Goal: Information Seeking & Learning: Learn about a topic

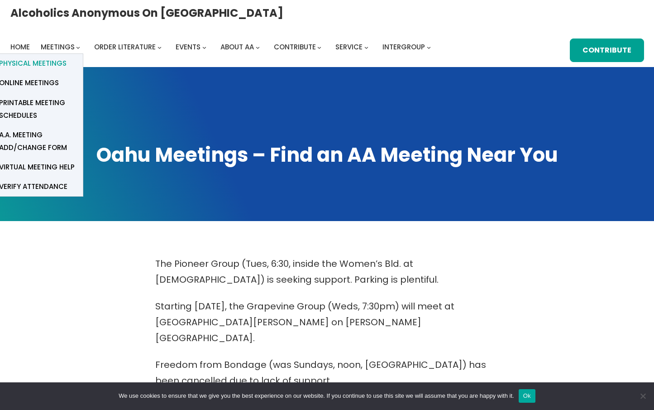
click at [67, 57] on span "Physical Meetings" at bounding box center [32, 63] width 67 height 13
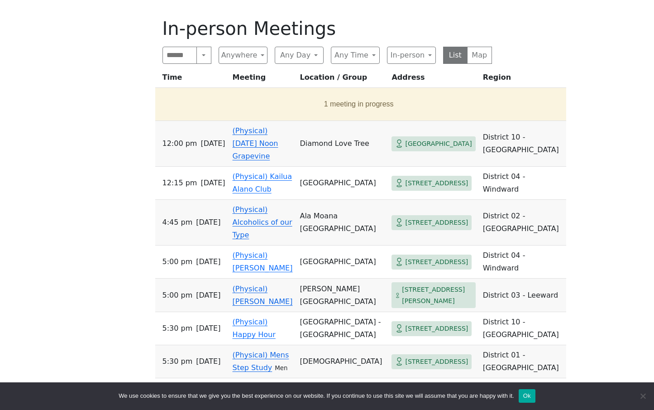
scroll to position [448, 0]
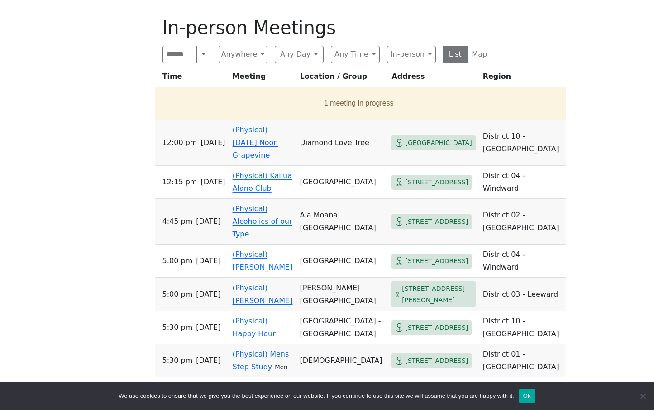
click at [245, 136] on link "(Physical) [DATE] Noon Grapevine" at bounding box center [256, 142] width 46 height 34
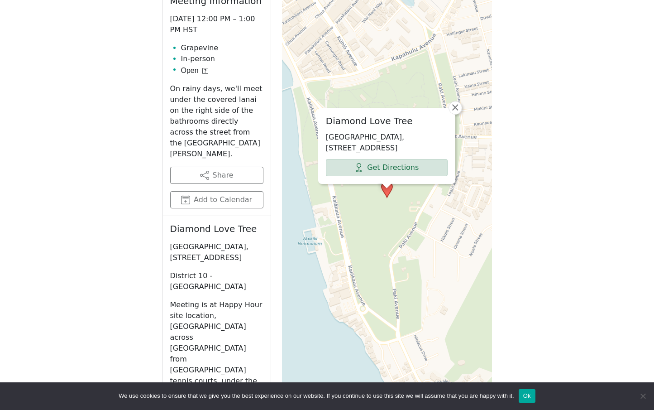
scroll to position [515, 0]
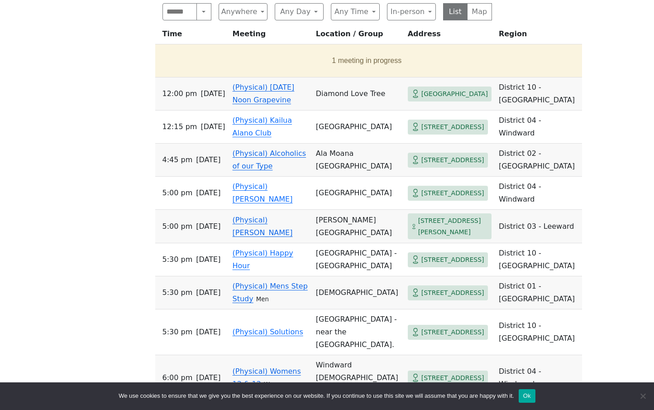
scroll to position [487, 0]
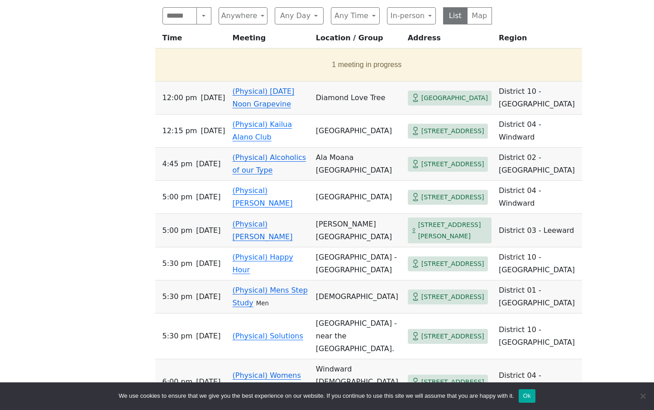
click at [252, 96] on link "(Physical) [DATE] Noon Grapevine" at bounding box center [264, 97] width 62 height 21
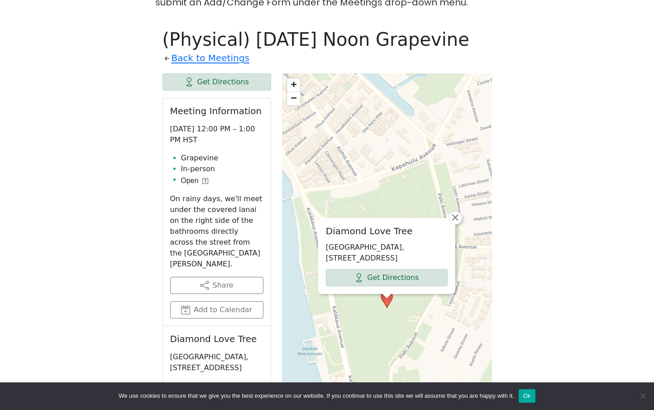
scroll to position [437, 0]
click at [206, 50] on link "Back to Meetings" at bounding box center [211, 58] width 78 height 16
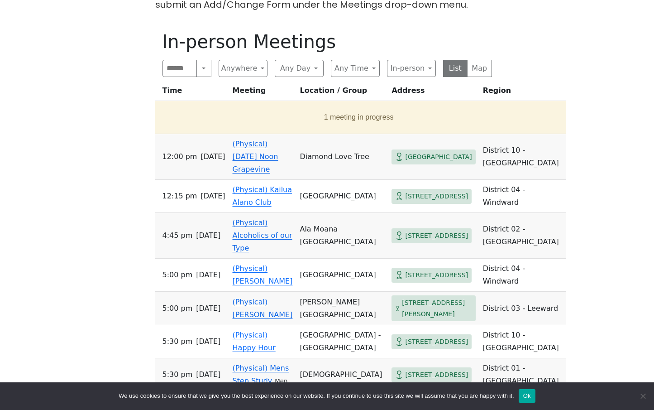
scroll to position [435, 0]
click at [283, 59] on button "Any Day" at bounding box center [299, 67] width 49 height 17
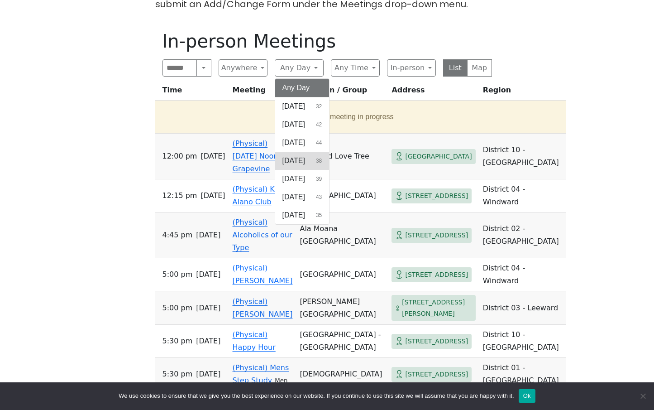
click at [292, 155] on span "[DATE]" at bounding box center [293, 160] width 23 height 11
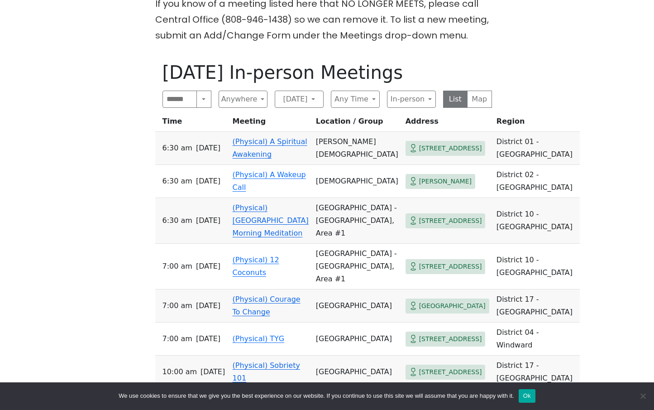
scroll to position [378, 0]
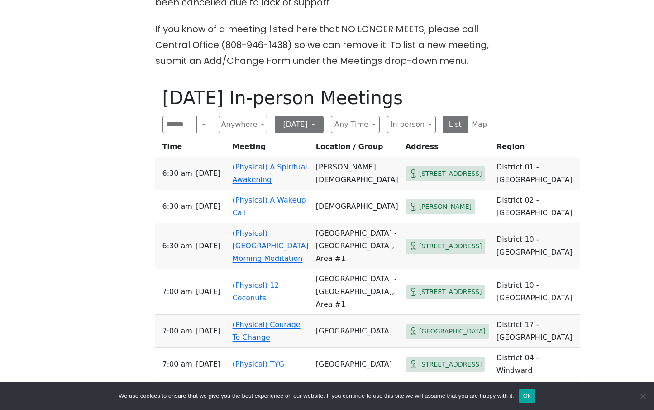
click at [317, 116] on button "[DATE]" at bounding box center [299, 124] width 49 height 17
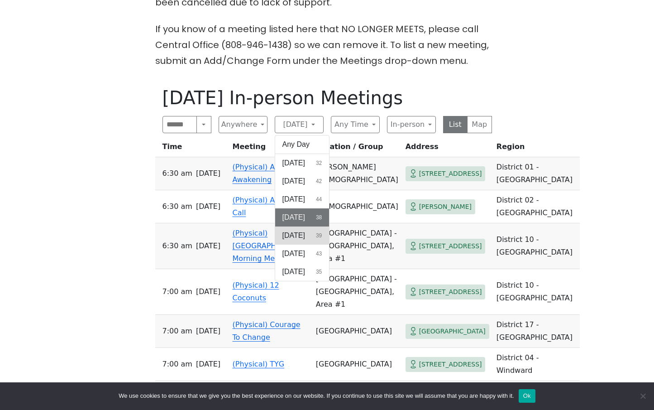
click at [299, 230] on span "[DATE]" at bounding box center [293, 235] width 23 height 11
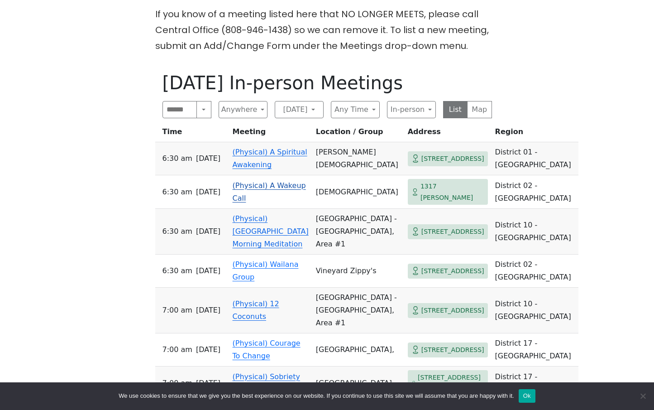
scroll to position [399, 0]
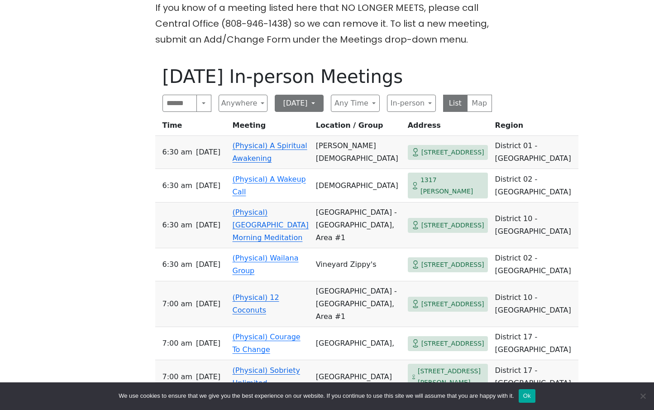
click at [289, 95] on button "[DATE]" at bounding box center [299, 103] width 49 height 17
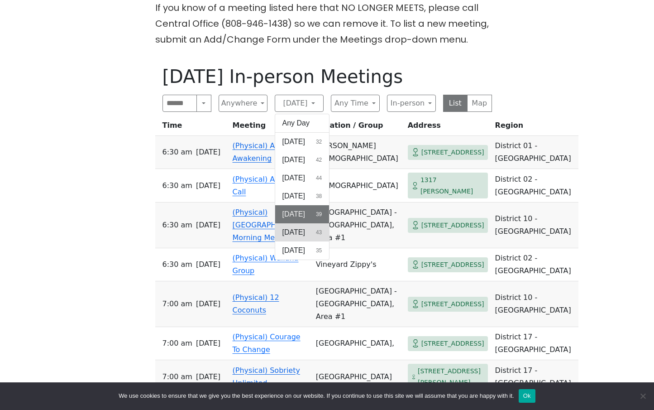
click at [287, 227] on span "[DATE]" at bounding box center [293, 232] width 23 height 11
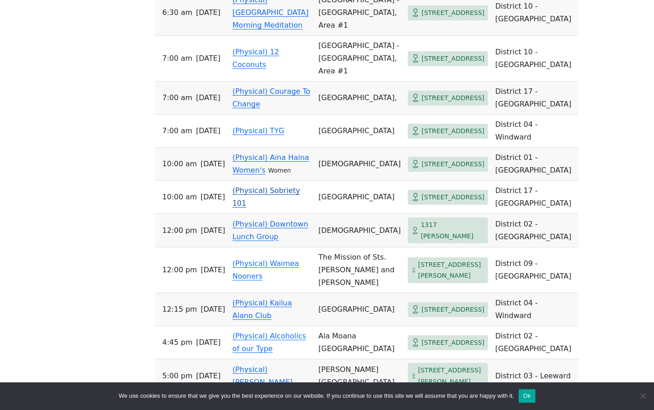
scroll to position [612, 0]
click at [264, 240] on link "(Physical) Downtown Lunch Group" at bounding box center [271, 229] width 76 height 21
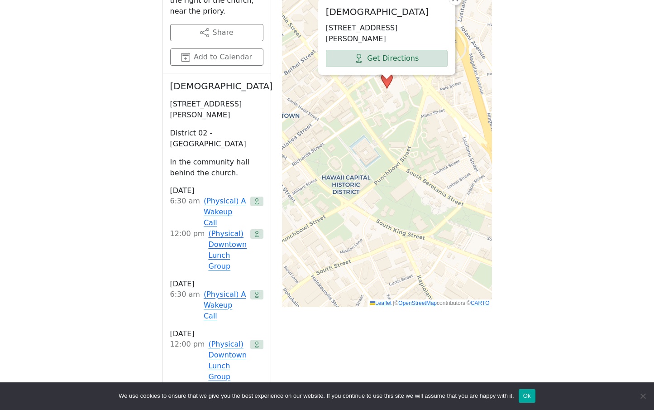
scroll to position [655, 0]
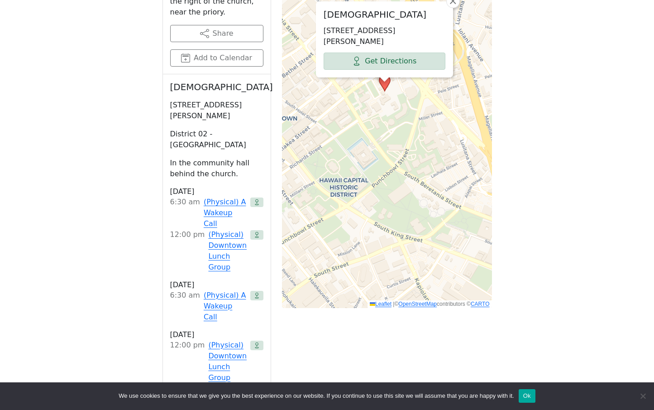
click at [370, 25] on p "1317 Queen Emma St, Honolulu, HI 96813, USA" at bounding box center [385, 36] width 122 height 22
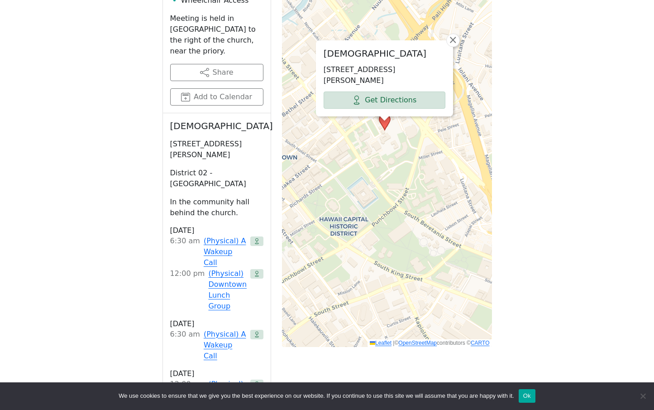
scroll to position [612, 0]
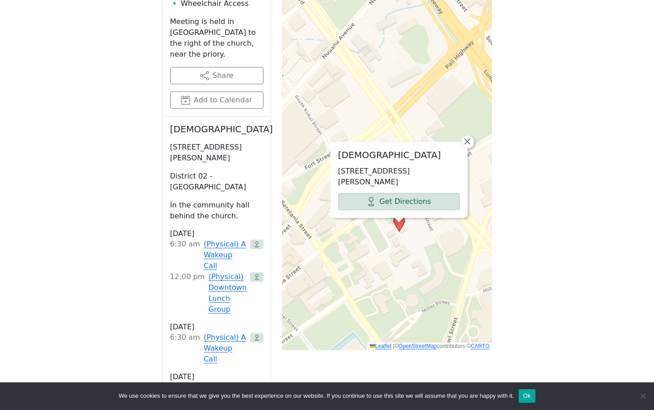
click at [416, 149] on h2 "St. Peter's Episcopal Church" at bounding box center [399, 154] width 122 height 11
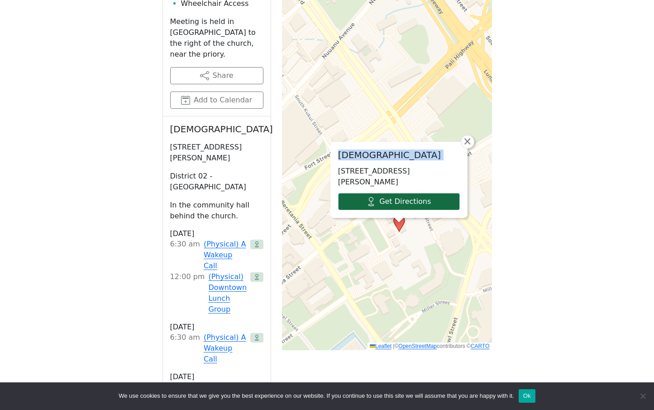
click at [401, 193] on link "Get Directions" at bounding box center [399, 201] width 122 height 17
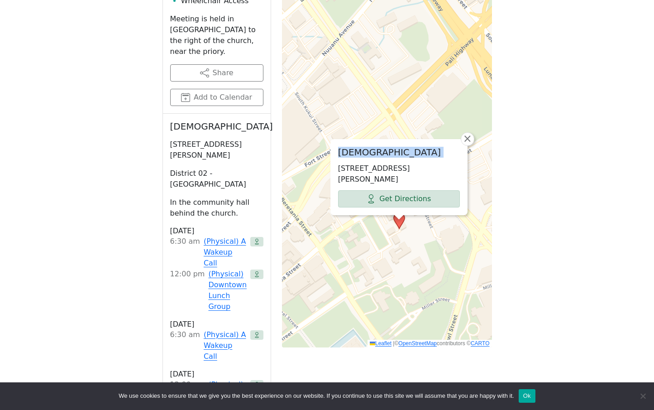
scroll to position [614, 0]
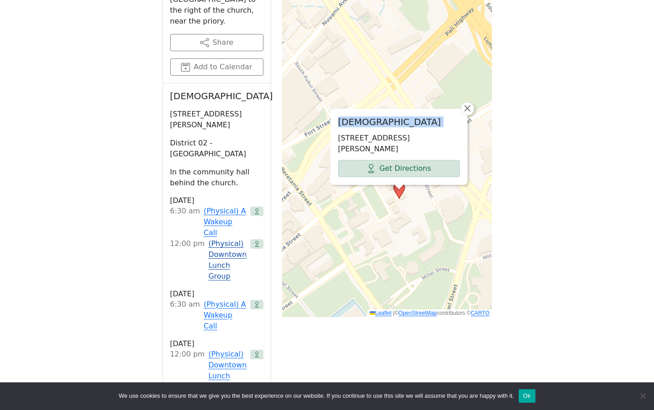
click at [216, 238] on link "(Physical) Downtown Lunch Group" at bounding box center [227, 259] width 38 height 43
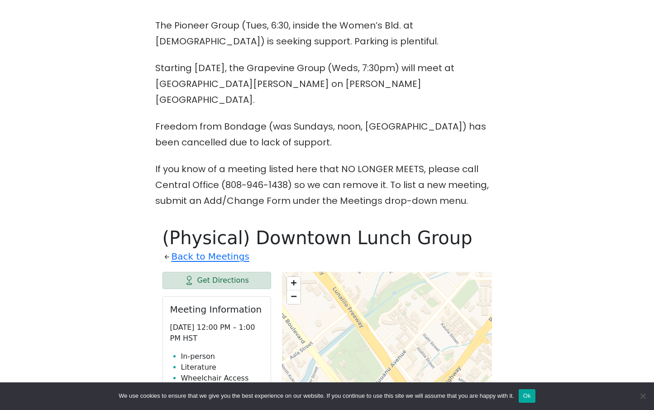
scroll to position [612, 0]
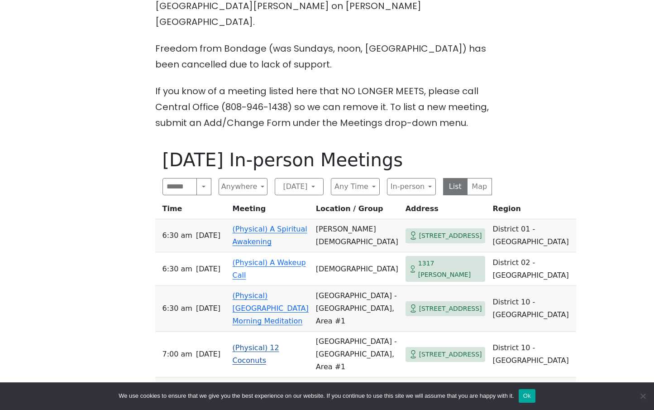
scroll to position [349, 0]
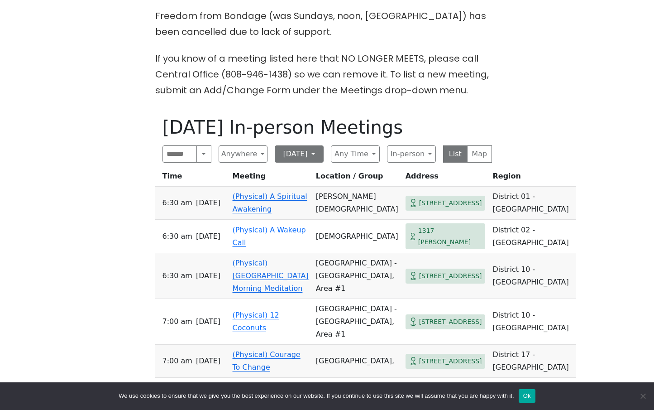
click at [289, 145] on button "[DATE]" at bounding box center [299, 153] width 49 height 17
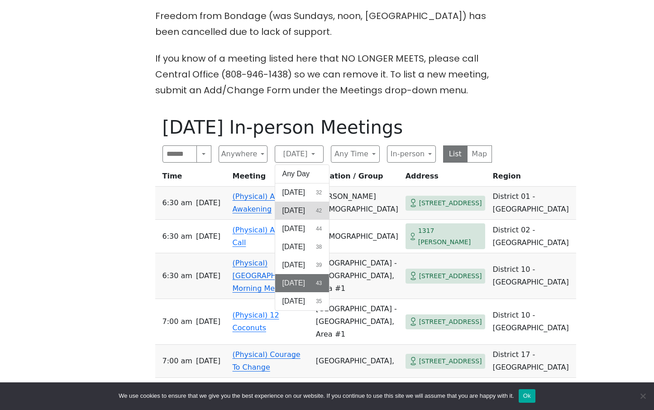
click at [288, 201] on button "Monday 42" at bounding box center [302, 210] width 54 height 18
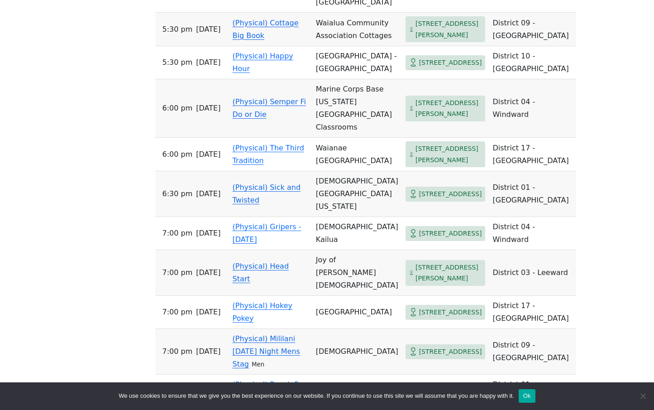
scroll to position [1031, 0]
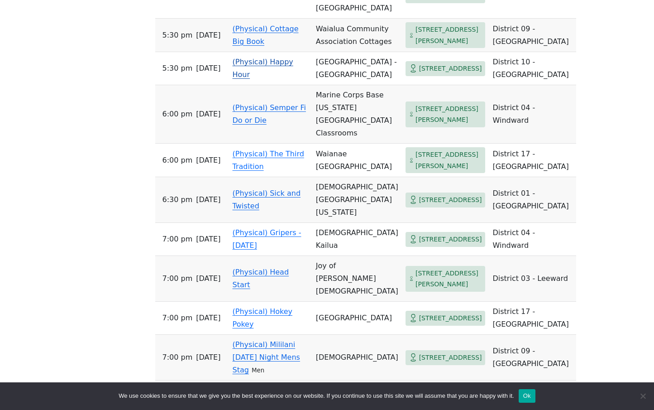
click at [264, 79] on link "(Physical) Happy Hour" at bounding box center [263, 67] width 61 height 21
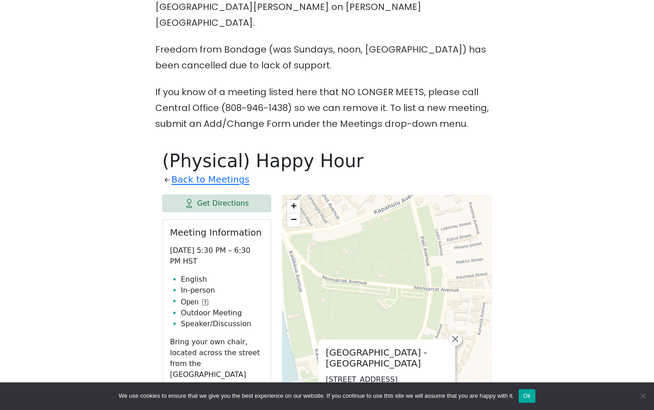
scroll to position [377, 0]
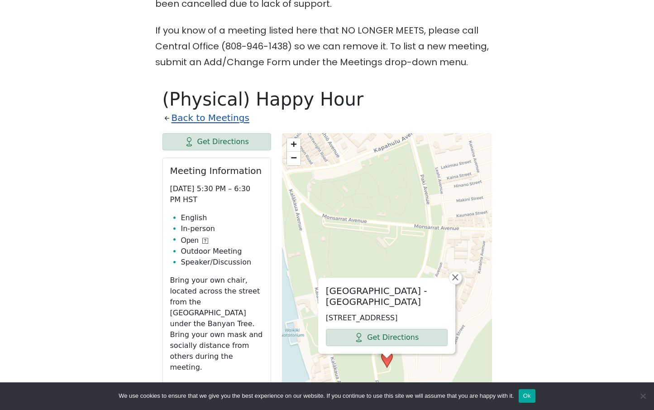
click at [185, 110] on link "Back to Meetings" at bounding box center [211, 118] width 78 height 16
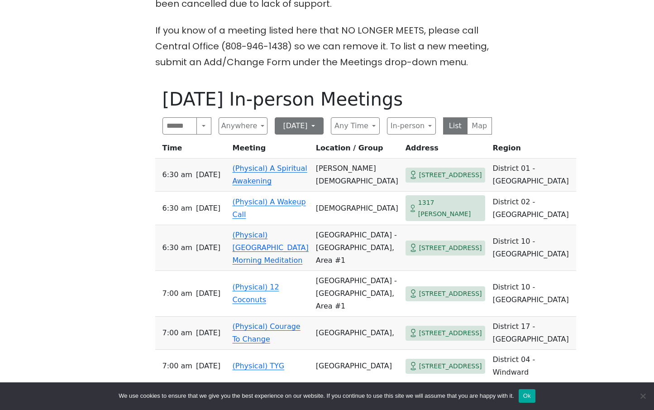
click at [285, 117] on button "[DATE]" at bounding box center [299, 125] width 49 height 17
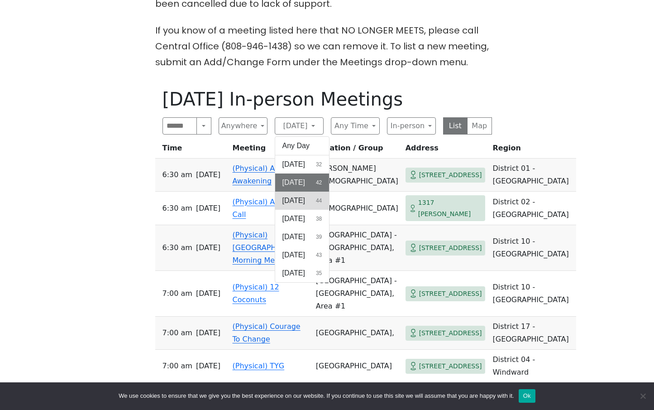
click at [288, 195] on span "[DATE]" at bounding box center [293, 200] width 23 height 11
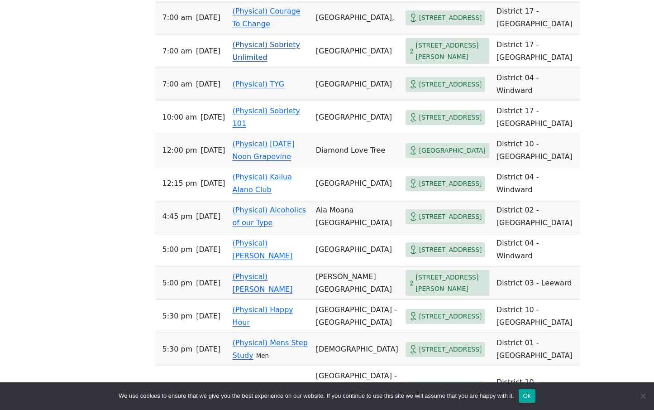
scroll to position [692, 0]
click at [268, 160] on link "(Physical) [DATE] Noon Grapevine" at bounding box center [264, 149] width 62 height 21
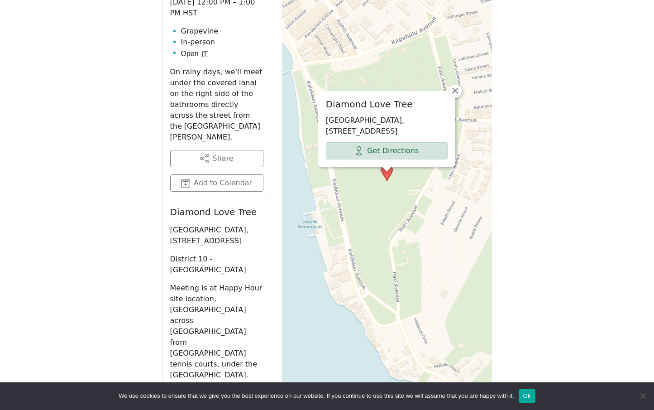
scroll to position [562, 0]
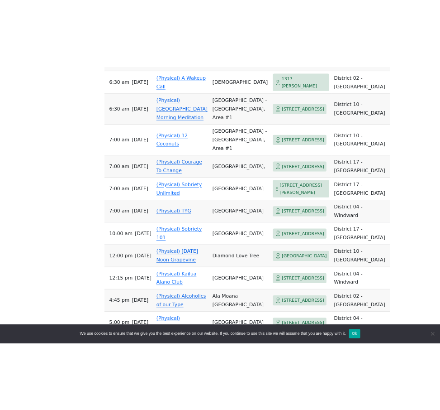
scroll to position [692, 0]
